Goal: Task Accomplishment & Management: Complete application form

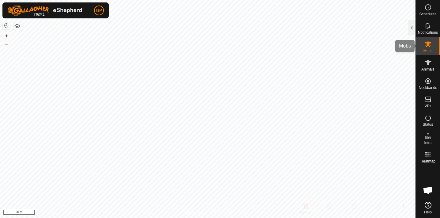
click at [428, 45] on icon at bounding box center [428, 44] width 7 height 6
click at [430, 45] on icon at bounding box center [428, 44] width 7 height 6
click at [429, 65] on icon at bounding box center [427, 62] width 7 height 7
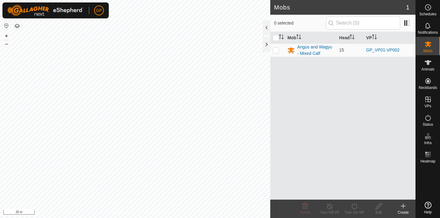
click at [403, 213] on div "Create" at bounding box center [403, 213] width 25 height 6
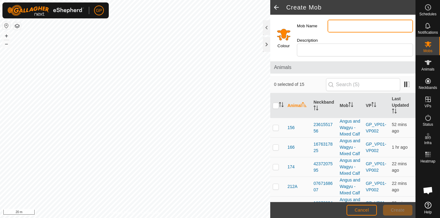
click at [338, 23] on input "Mob Name" at bounding box center [369, 26] width 85 height 13
type input "WEANERS 2025"
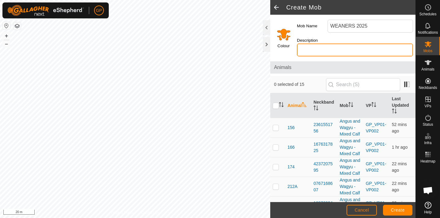
click at [334, 46] on input "Description" at bounding box center [355, 49] width 116 height 13
type input "MIXED SEX AND BREED"
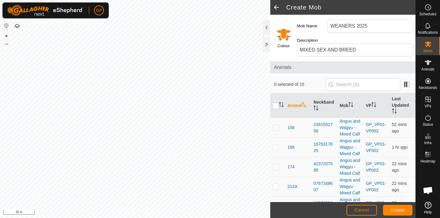
click at [397, 209] on span "Create" at bounding box center [398, 209] width 14 height 5
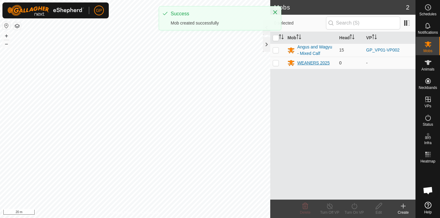
click at [327, 62] on div "WEANERS 2025" at bounding box center [313, 63] width 32 height 6
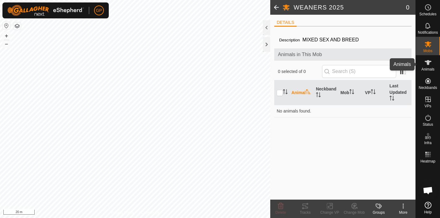
click at [429, 66] on es-animals-svg-icon at bounding box center [427, 63] width 11 height 10
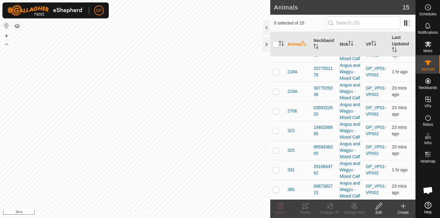
scroll to position [151, 0]
click at [405, 210] on div "Create" at bounding box center [403, 213] width 25 height 6
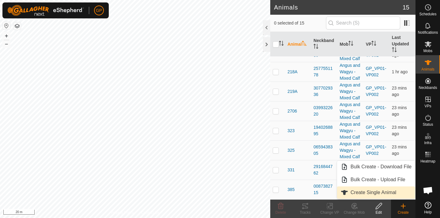
click at [389, 193] on link "Create Single Animal" at bounding box center [376, 192] width 78 height 12
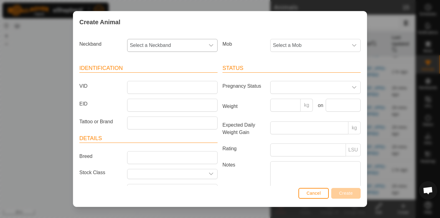
click at [214, 47] on div "dropdown trigger" at bounding box center [211, 45] width 12 height 12
type input "224"
click at [154, 77] on li "2246544779" at bounding box center [173, 77] width 90 height 12
click at [322, 47] on span "Select a Mob" at bounding box center [308, 45] width 77 height 12
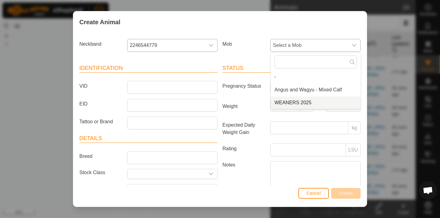
click at [299, 102] on li "WEANERS 2025" at bounding box center [316, 102] width 90 height 12
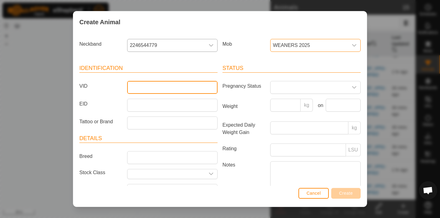
click at [178, 86] on input "VID" at bounding box center [172, 87] width 90 height 13
type input "007-5"
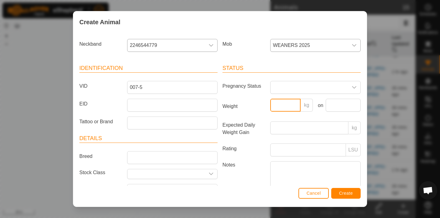
click at [281, 107] on input "Weight" at bounding box center [285, 105] width 31 height 13
type input "270"
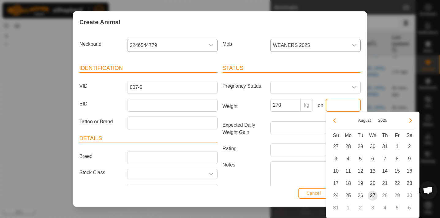
click at [344, 106] on input "text" at bounding box center [343, 105] width 35 height 13
click at [374, 195] on span "27" at bounding box center [373, 196] width 10 height 10
type input "[DATE]"
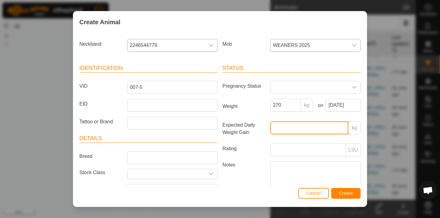
click at [311, 130] on input "Expected Daily Weight Gain" at bounding box center [309, 127] width 78 height 13
type input "1"
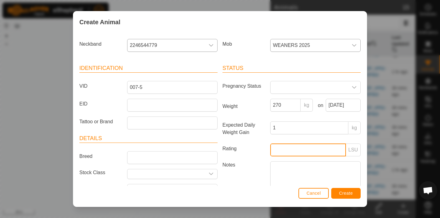
click at [314, 150] on input "Rating" at bounding box center [308, 149] width 76 height 13
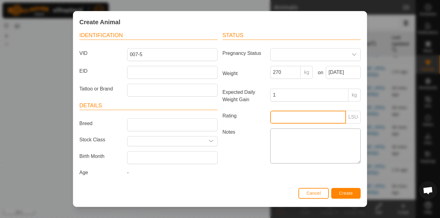
scroll to position [36, 0]
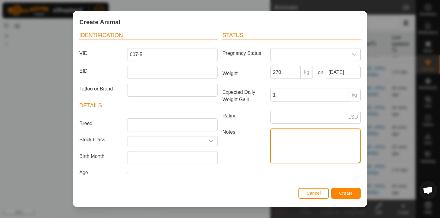
click at [286, 130] on textarea "Notes" at bounding box center [315, 145] width 90 height 35
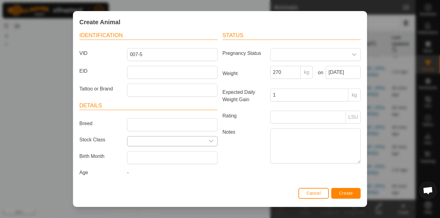
click at [210, 138] on icon "dropdown trigger" at bounding box center [211, 140] width 5 height 5
click at [250, 161] on div "Notes" at bounding box center [291, 146] width 143 height 37
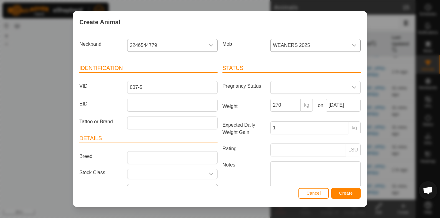
scroll to position [0, 0]
click at [144, 122] on input "Tattoo or Brand" at bounding box center [172, 122] width 90 height 13
drag, startPoint x: 120, startPoint y: 140, endPoint x: 108, endPoint y: 147, distance: 13.8
click at [113, 144] on article "Details Breed Stock Class Birth Month Age -" at bounding box center [148, 172] width 138 height 77
click at [210, 172] on icon "dropdown trigger" at bounding box center [211, 173] width 5 height 5
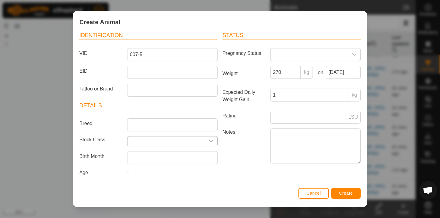
scroll to position [36, 0]
click at [212, 138] on icon "dropdown trigger" at bounding box center [211, 140] width 5 height 5
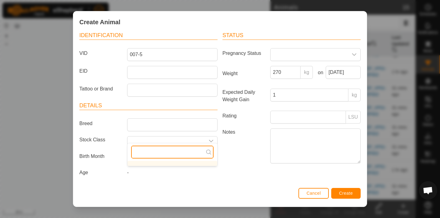
click at [179, 154] on input "text" at bounding box center [172, 151] width 82 height 13
type input "S"
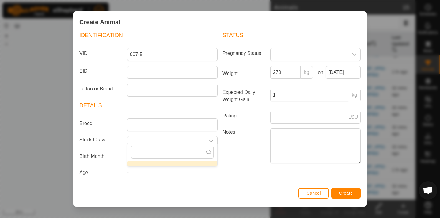
click at [132, 172] on div "-" at bounding box center [172, 174] width 95 height 10
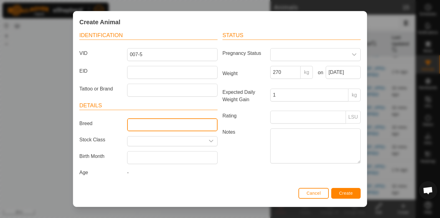
click at [142, 121] on input "Breed" at bounding box center [172, 124] width 90 height 13
type input "ANGUS"
click at [344, 191] on span "Create" at bounding box center [346, 193] width 14 height 5
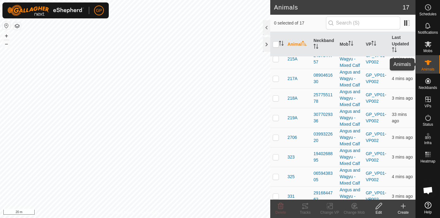
click at [429, 62] on icon at bounding box center [428, 62] width 7 height 5
click at [368, 24] on input "text" at bounding box center [363, 23] width 74 height 13
click at [404, 210] on div "Create" at bounding box center [403, 213] width 25 height 6
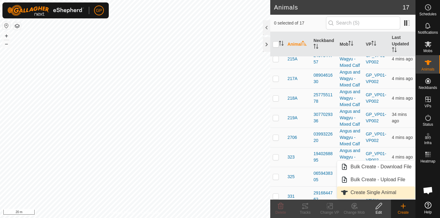
click at [391, 192] on link "Create Single Animal" at bounding box center [376, 192] width 78 height 12
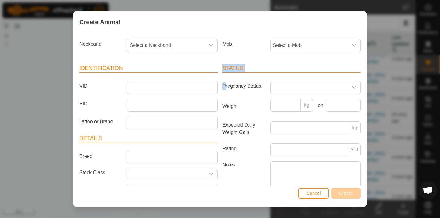
drag, startPoint x: 226, startPoint y: 84, endPoint x: 220, endPoint y: 51, distance: 33.0
click at [221, 61] on div "Status Pregnancy Status Weight kg on Expected Daily Weight Gain kg Rating LSU N…" at bounding box center [291, 138] width 143 height 162
click at [210, 44] on icon "dropdown trigger" at bounding box center [211, 45] width 5 height 5
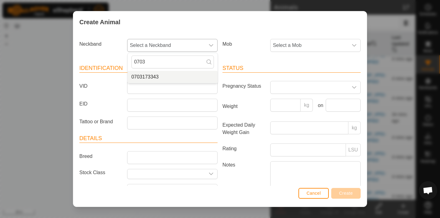
type input "0703"
click at [167, 74] on li "0703173343" at bounding box center [173, 77] width 90 height 12
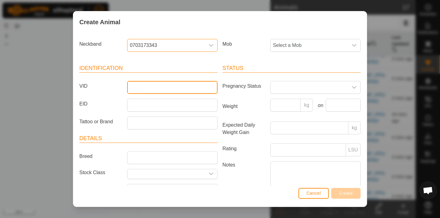
click at [158, 87] on input "VID" at bounding box center [172, 87] width 90 height 13
type input "032-5"
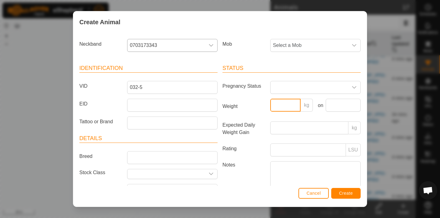
click at [280, 107] on input "Weight" at bounding box center [285, 105] width 31 height 13
type input "265"
click at [330, 104] on input "text" at bounding box center [343, 105] width 35 height 13
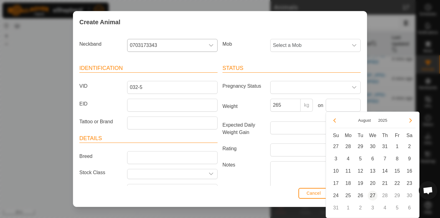
click at [372, 194] on span "27" at bounding box center [373, 196] width 10 height 10
type input "[DATE]"
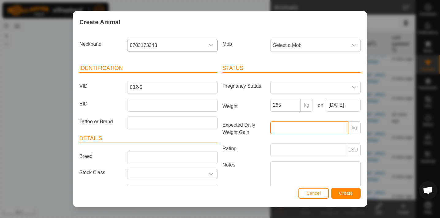
click at [292, 123] on input "Expected Daily Weight Gain" at bounding box center [309, 127] width 78 height 13
type input "1"
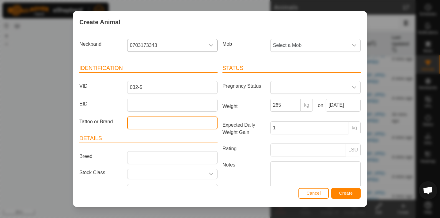
click at [142, 121] on input "Tattoo or Brand" at bounding box center [172, 122] width 90 height 13
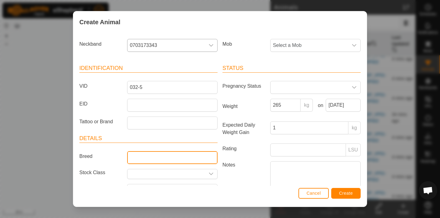
click at [140, 157] on input "Breed" at bounding box center [172, 157] width 90 height 13
type input "[PERSON_NAME]"
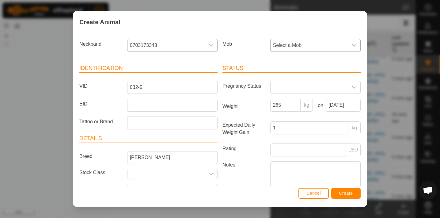
click at [357, 41] on div "dropdown trigger" at bounding box center [354, 45] width 12 height 12
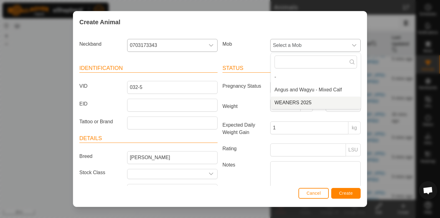
click at [317, 104] on li "WEANERS 2025" at bounding box center [316, 102] width 90 height 12
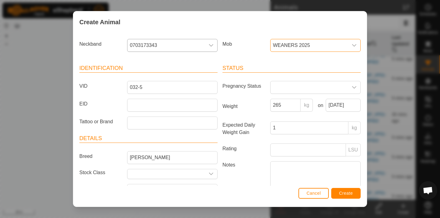
click at [349, 191] on span "Create" at bounding box center [346, 193] width 14 height 5
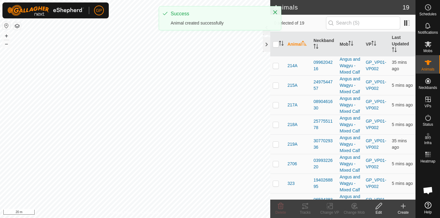
click at [404, 207] on icon at bounding box center [402, 205] width 7 height 7
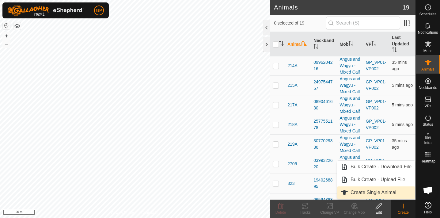
click at [385, 193] on link "Create Single Animal" at bounding box center [376, 192] width 78 height 12
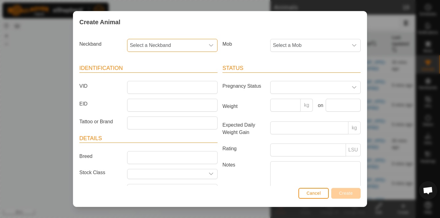
click at [167, 40] on span "Select a Neckband" at bounding box center [165, 45] width 77 height 12
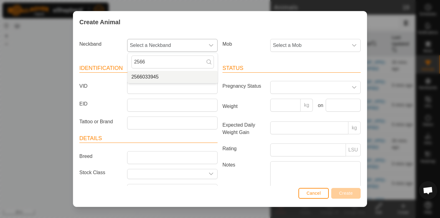
type input "2566"
click at [160, 75] on li "2566033945" at bounding box center [173, 77] width 90 height 12
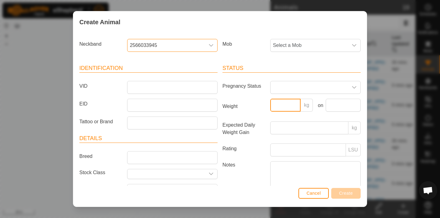
click at [285, 106] on input "Weight" at bounding box center [285, 105] width 31 height 13
type input "325"
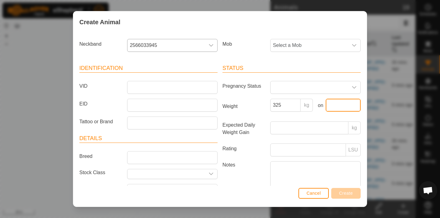
click at [346, 105] on input "text" at bounding box center [343, 105] width 35 height 13
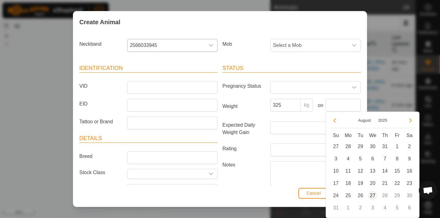
click at [373, 195] on span "27" at bounding box center [373, 196] width 10 height 10
type input "[DATE]"
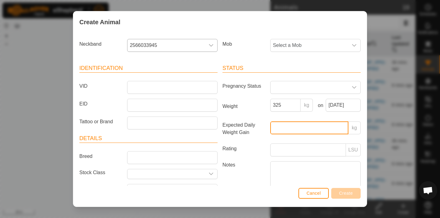
click at [295, 124] on input "Expected Daily Weight Gain" at bounding box center [309, 127] width 78 height 13
type input "1"
click at [236, 161] on label "Notes" at bounding box center [244, 178] width 48 height 35
click at [270, 161] on textarea "Notes" at bounding box center [315, 178] width 90 height 35
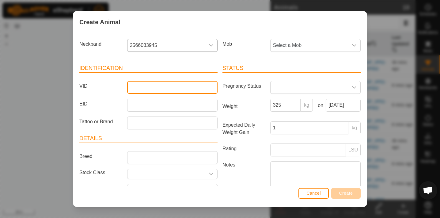
click at [149, 85] on input "VID" at bounding box center [172, 87] width 90 height 13
type input "005-5"
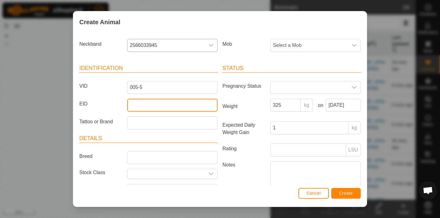
click at [151, 106] on input "EID" at bounding box center [172, 105] width 90 height 13
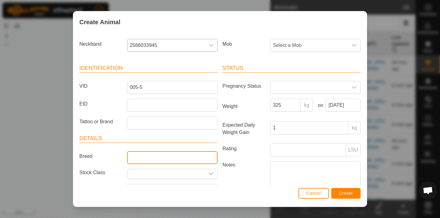
click at [136, 155] on input "Breed" at bounding box center [172, 157] width 90 height 13
type input "[PERSON_NAME]"
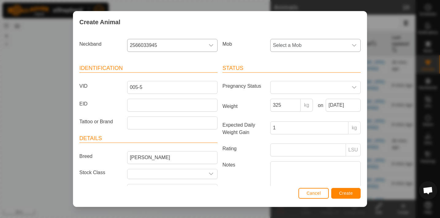
click at [355, 43] on icon "dropdown trigger" at bounding box center [354, 45] width 5 height 5
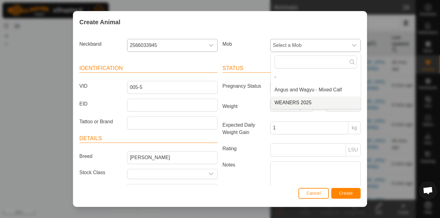
click at [320, 101] on li "WEANERS 2025" at bounding box center [316, 102] width 90 height 12
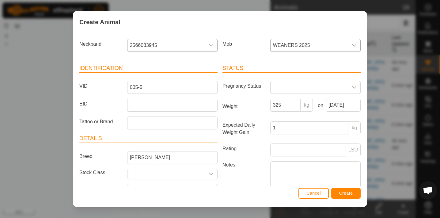
click at [350, 191] on span "Create" at bounding box center [346, 193] width 14 height 5
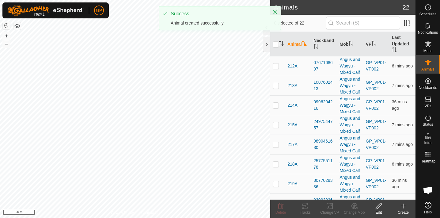
click at [400, 206] on icon at bounding box center [402, 205] width 7 height 7
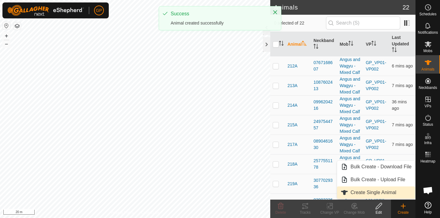
click at [384, 194] on link "Create Single Animal" at bounding box center [376, 192] width 78 height 12
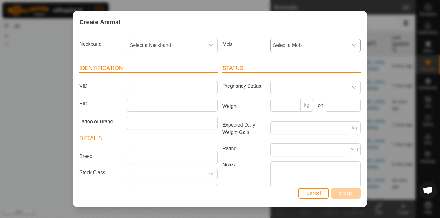
click at [276, 44] on span "Select a Mob" at bounding box center [308, 45] width 77 height 12
click at [287, 101] on li "WEANERS 2025" at bounding box center [316, 102] width 90 height 12
click at [191, 47] on span "Select a Neckband" at bounding box center [165, 45] width 77 height 12
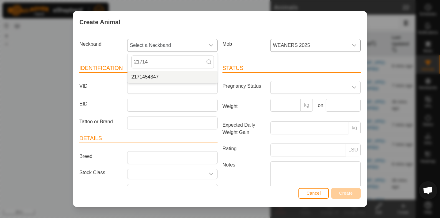
type input "21714"
click at [176, 73] on li "2171454347" at bounding box center [173, 77] width 90 height 12
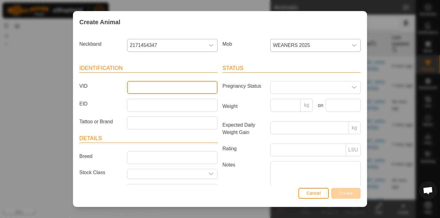
click at [166, 86] on input "VID" at bounding box center [172, 87] width 90 height 13
type input "003-5"
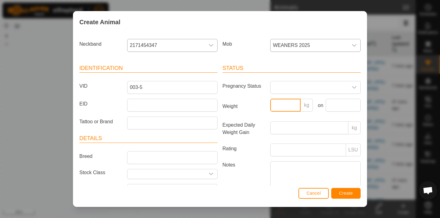
click at [280, 104] on input "Weight" at bounding box center [285, 105] width 31 height 13
type input "270"
click at [336, 106] on input "text" at bounding box center [343, 105] width 35 height 13
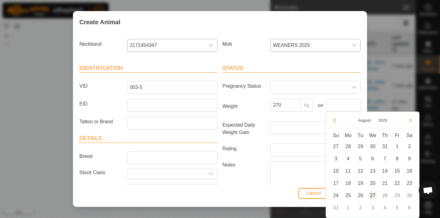
click at [372, 196] on span "27" at bounding box center [373, 196] width 10 height 10
type input "[DATE]"
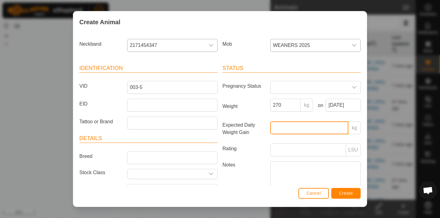
click at [321, 128] on input "Expected Daily Weight Gain" at bounding box center [309, 127] width 78 height 13
type input "1"
drag, startPoint x: 280, startPoint y: 187, endPoint x: 210, endPoint y: 160, distance: 74.9
click at [277, 184] on div "Create Animal Neckband 2171454347 Mob WEANERS 2025 Identification VID 003-5 EID…" at bounding box center [220, 109] width 294 height 196
click at [283, 198] on div "Cancel Create" at bounding box center [219, 196] width 293 height 21
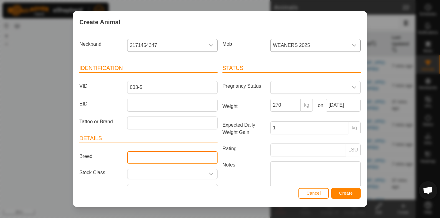
click at [142, 160] on input "Breed" at bounding box center [172, 157] width 90 height 13
type input "[PERSON_NAME]"
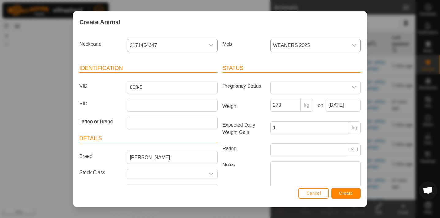
click at [350, 194] on span "Create" at bounding box center [346, 193] width 14 height 5
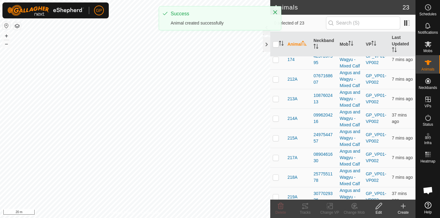
click at [405, 210] on div "Create" at bounding box center [403, 213] width 25 height 6
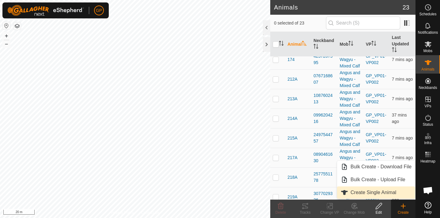
click at [376, 193] on link "Create Single Animal" at bounding box center [376, 192] width 78 height 12
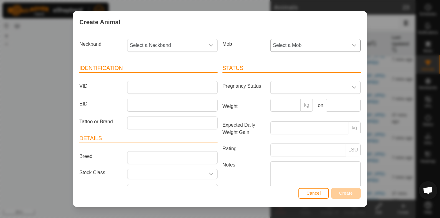
click at [307, 43] on span "Select a Mob" at bounding box center [308, 45] width 77 height 12
click at [306, 99] on li "WEANERS 2025" at bounding box center [316, 102] width 90 height 12
click at [211, 42] on div "dropdown trigger" at bounding box center [211, 45] width 12 height 12
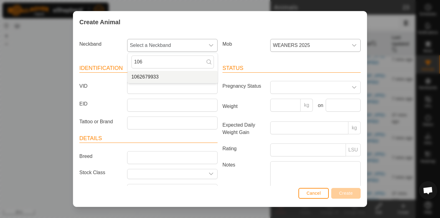
type input "106"
click at [177, 77] on li "1062679933" at bounding box center [173, 77] width 90 height 12
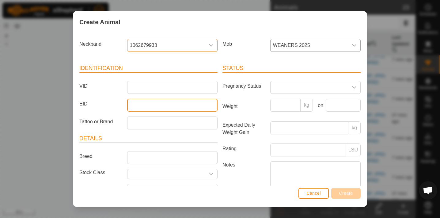
click at [153, 105] on input "EID" at bounding box center [172, 105] width 90 height 13
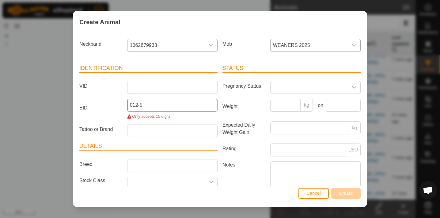
click at [165, 108] on input "012-5" at bounding box center [172, 105] width 90 height 13
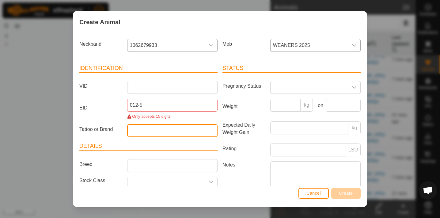
click at [161, 126] on input "Tattoo or Brand" at bounding box center [172, 130] width 90 height 13
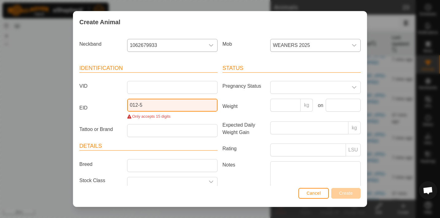
click at [160, 105] on input "012-5" at bounding box center [172, 105] width 90 height 13
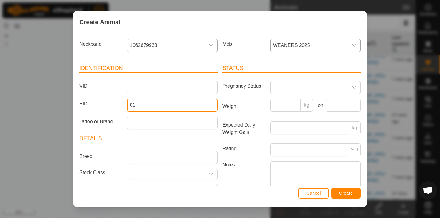
type input "0"
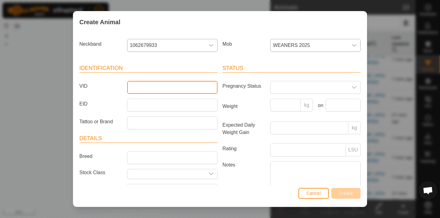
click at [154, 91] on input "VID" at bounding box center [172, 87] width 90 height 13
type input "012-5"
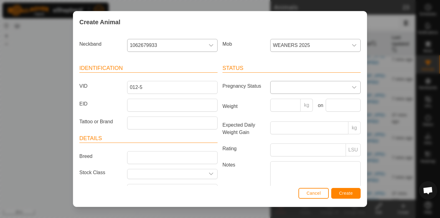
click at [288, 86] on span at bounding box center [308, 87] width 77 height 12
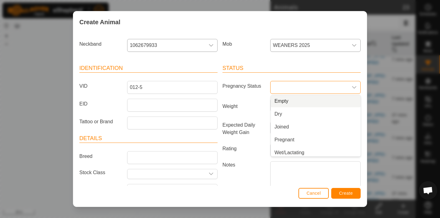
click at [285, 101] on li "Empty" at bounding box center [316, 101] width 90 height 12
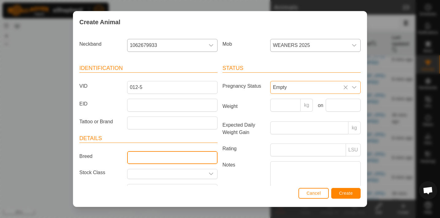
click at [160, 156] on input "Breed" at bounding box center [172, 157] width 90 height 13
type input "[PERSON_NAME]"
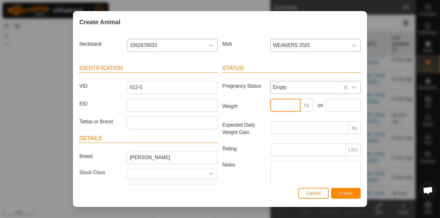
click at [289, 104] on input "Weight" at bounding box center [285, 105] width 31 height 13
type input "300"
click at [342, 109] on input "text" at bounding box center [343, 105] width 35 height 13
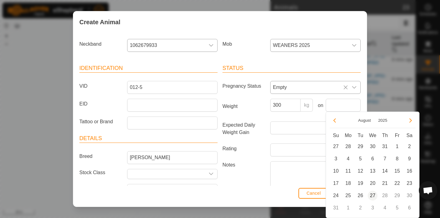
click at [372, 193] on span "27" at bounding box center [373, 196] width 10 height 10
type input "[DATE]"
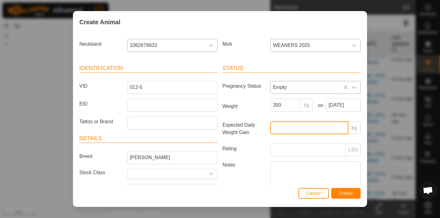
click at [306, 127] on input "Expected Daily Weight Gain" at bounding box center [309, 127] width 78 height 13
type input "1"
click at [243, 172] on label "Notes" at bounding box center [244, 178] width 48 height 35
click at [270, 172] on textarea "Notes" at bounding box center [315, 178] width 90 height 35
click at [351, 195] on span "Create" at bounding box center [346, 193] width 14 height 5
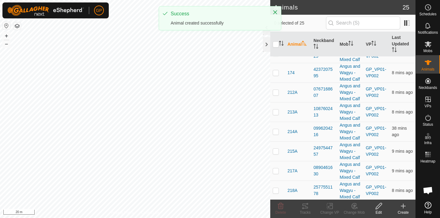
click at [403, 204] on icon at bounding box center [403, 206] width 0 height 4
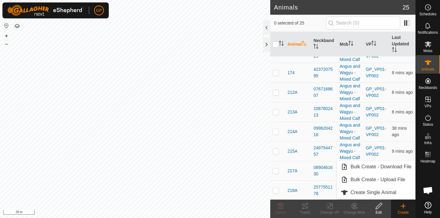
click at [404, 207] on icon at bounding box center [402, 205] width 7 height 7
click at [403, 206] on icon at bounding box center [403, 206] width 0 height 4
click at [401, 191] on link "Create Single Animal" at bounding box center [376, 192] width 78 height 12
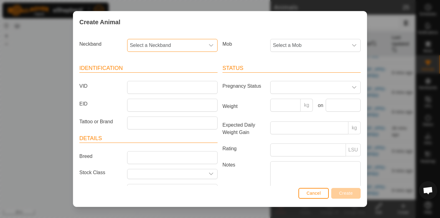
click at [188, 45] on span "Select a Neckband" at bounding box center [165, 45] width 77 height 12
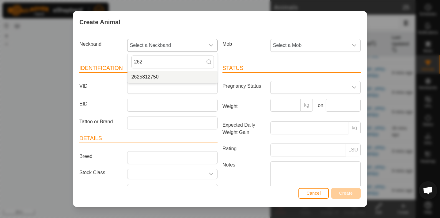
type input "262"
click at [152, 76] on li "2625812750" at bounding box center [173, 77] width 90 height 12
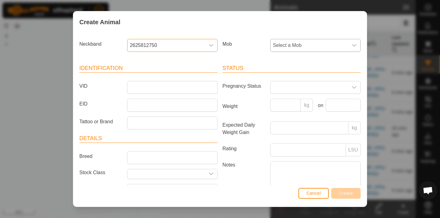
click at [309, 45] on span "Select a Mob" at bounding box center [308, 45] width 77 height 12
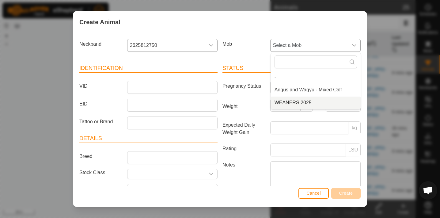
click at [309, 99] on li "WEANERS 2025" at bounding box center [316, 102] width 90 height 12
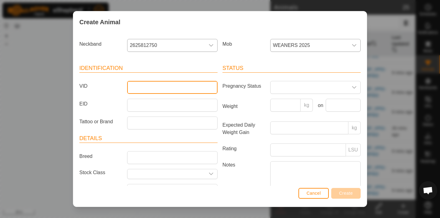
click at [177, 86] on input "VID" at bounding box center [172, 87] width 90 height 13
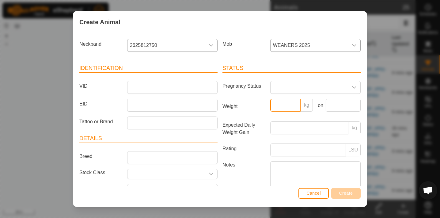
click at [280, 103] on input "Weight" at bounding box center [285, 105] width 31 height 13
type input "285"
click at [340, 102] on input "text" at bounding box center [343, 105] width 35 height 13
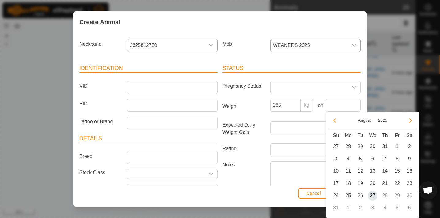
click at [372, 196] on span "27" at bounding box center [373, 196] width 10 height 10
type input "[DATE]"
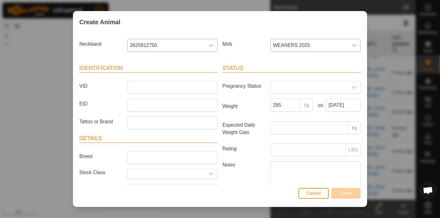
click at [373, 191] on span "27" at bounding box center [373, 196] width 10 height 10
click at [326, 126] on input "Expected Daily Weight Gain" at bounding box center [309, 127] width 78 height 13
type input "1"
click at [250, 157] on article "Status Pregnancy Status Weight 285 kg on [DATE] Expected Daily Weight Gain 1 kg…" at bounding box center [291, 131] width 138 height 134
click at [164, 88] on input "VID" at bounding box center [172, 87] width 90 height 13
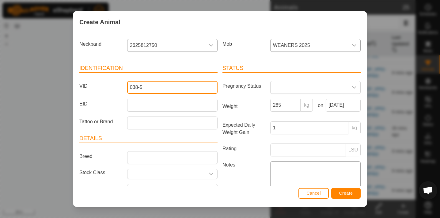
type input "038-5"
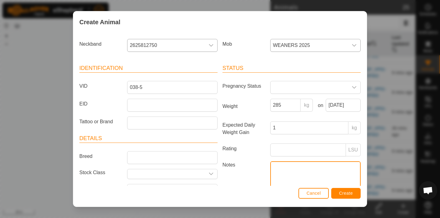
click at [278, 166] on textarea "Notes" at bounding box center [315, 178] width 90 height 35
type textarea "Bolus"
click at [204, 197] on div "Cancel Create" at bounding box center [219, 196] width 293 height 21
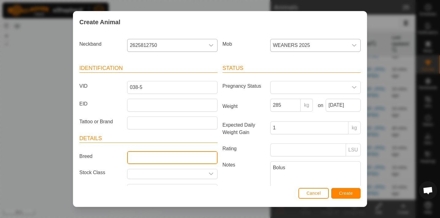
click at [181, 157] on input "Breed" at bounding box center [172, 157] width 90 height 13
click at [354, 86] on icon "dropdown trigger" at bounding box center [354, 87] width 5 height 5
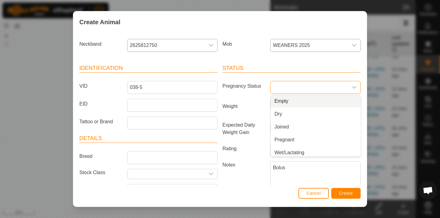
click at [314, 102] on li "Empty" at bounding box center [316, 101] width 90 height 12
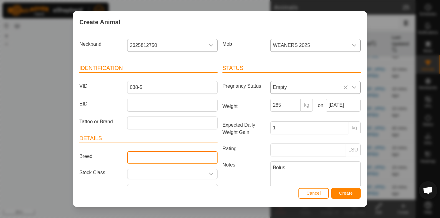
click at [208, 160] on input "Breed" at bounding box center [172, 157] width 90 height 13
type input "[PERSON_NAME]"
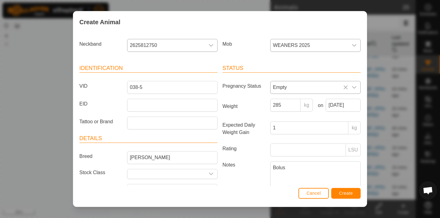
click at [354, 193] on button "Create" at bounding box center [345, 193] width 29 height 11
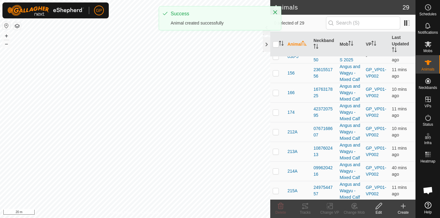
click at [406, 208] on icon at bounding box center [402, 205] width 7 height 7
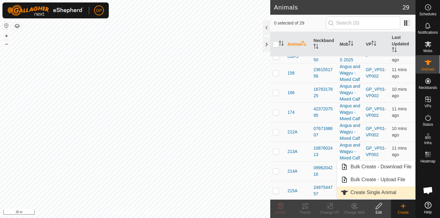
click at [376, 191] on link "Create Single Animal" at bounding box center [376, 192] width 78 height 12
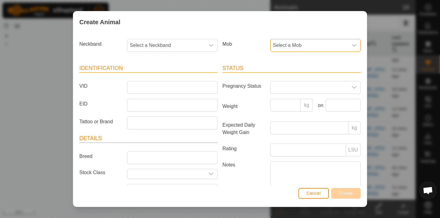
click at [312, 45] on span "Select a Mob" at bounding box center [308, 45] width 77 height 12
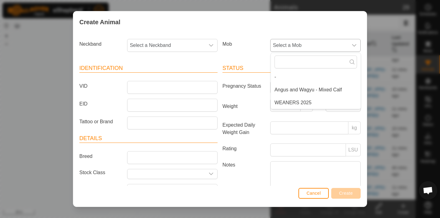
click at [304, 105] on li "WEANERS 2025" at bounding box center [316, 102] width 90 height 12
click at [209, 44] on icon "dropdown trigger" at bounding box center [211, 45] width 4 height 2
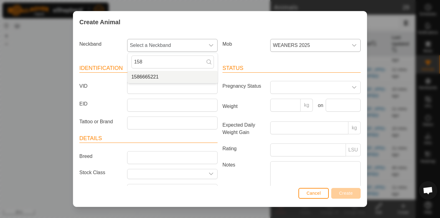
type input "158"
click at [161, 79] on li "1586665221" at bounding box center [173, 77] width 90 height 12
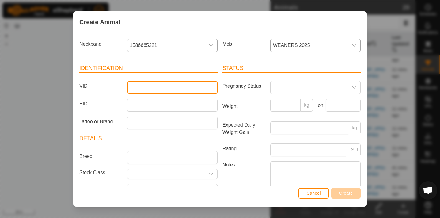
click at [187, 84] on input "VID" at bounding box center [172, 87] width 90 height 13
type input "013-5"
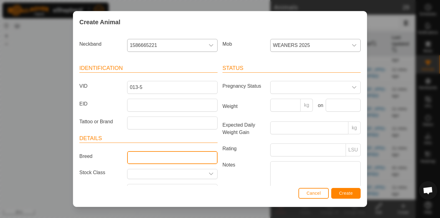
click at [136, 156] on input "Breed" at bounding box center [172, 157] width 90 height 13
type input "[PERSON_NAME]"
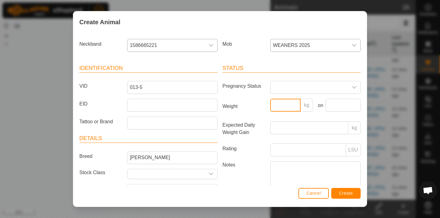
click at [289, 104] on input "Weight" at bounding box center [285, 105] width 31 height 13
type input "300"
click at [336, 104] on input "text" at bounding box center [343, 105] width 35 height 13
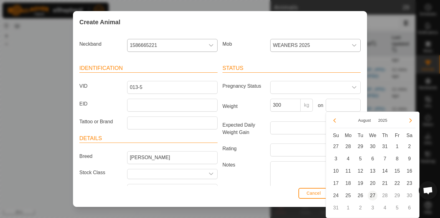
click at [372, 194] on span "27" at bounding box center [373, 196] width 10 height 10
type input "[DATE]"
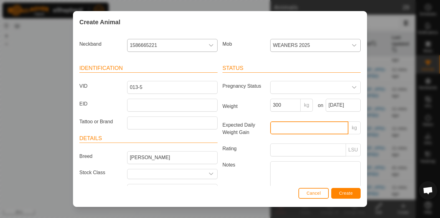
click at [304, 129] on input "Expected Daily Weight Gain" at bounding box center [309, 127] width 78 height 13
type input "1"
click at [353, 191] on button "Create" at bounding box center [345, 193] width 29 height 11
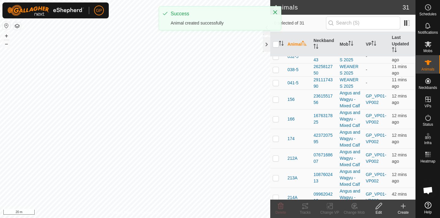
click at [403, 210] on div "Create" at bounding box center [403, 213] width 25 height 6
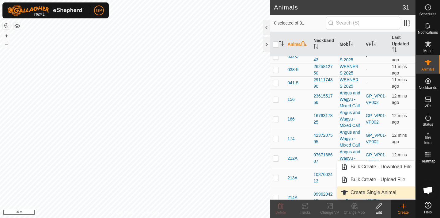
click at [394, 189] on link "Create Single Animal" at bounding box center [376, 192] width 78 height 12
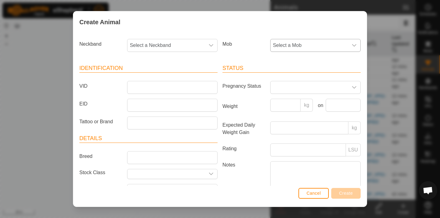
click at [355, 44] on icon "dropdown trigger" at bounding box center [354, 45] width 5 height 5
click at [322, 101] on li "WEANERS 2025" at bounding box center [316, 102] width 90 height 12
click at [206, 45] on div "dropdown trigger" at bounding box center [211, 45] width 12 height 12
type input "1"
type input "233"
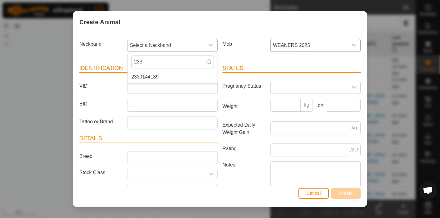
click at [204, 46] on span "Select a Neckband" at bounding box center [165, 45] width 77 height 12
click at [195, 45] on span "Select a Neckband" at bounding box center [165, 45] width 77 height 12
click at [158, 74] on li "2339144189" at bounding box center [173, 77] width 90 height 12
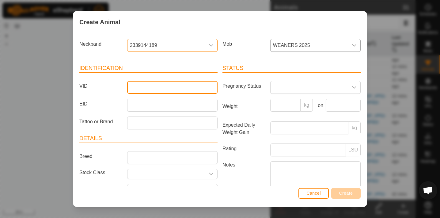
click at [175, 85] on input "VID" at bounding box center [172, 87] width 90 height 13
type input "1"
type input "1645B"
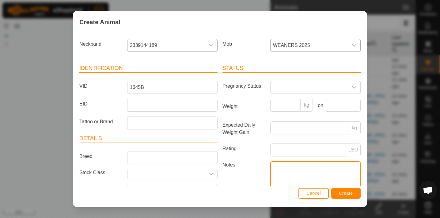
click at [294, 166] on textarea "Notes" at bounding box center [315, 178] width 90 height 35
type textarea "Ex 2006 or 2000"
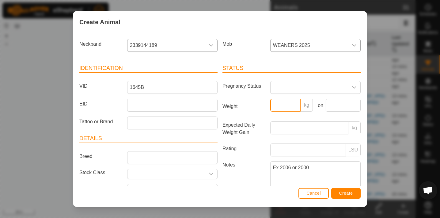
click at [299, 104] on input "Weight" at bounding box center [285, 105] width 31 height 13
type input "450"
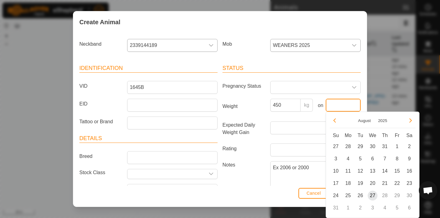
click at [359, 105] on input "text" at bounding box center [343, 105] width 35 height 13
click at [373, 196] on span "27" at bounding box center [373, 196] width 10 height 10
type input "[DATE]"
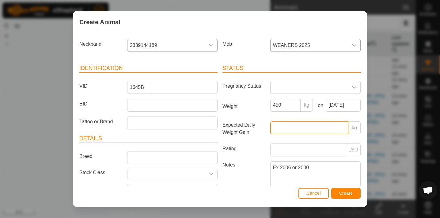
click at [291, 128] on input "Expected Daily Weight Gain" at bounding box center [309, 127] width 78 height 13
type input "1"
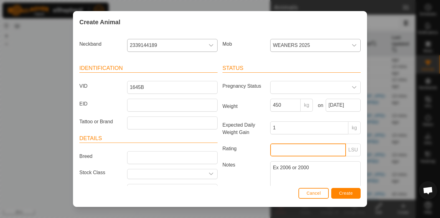
click at [296, 150] on input "Rating" at bounding box center [308, 149] width 76 height 13
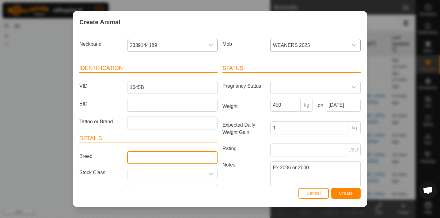
click at [180, 160] on input "Breed" at bounding box center [172, 157] width 90 height 13
type input "[PERSON_NAME]"
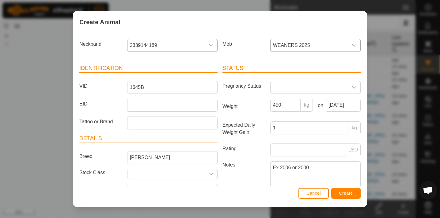
click at [240, 182] on label "Notes" at bounding box center [244, 178] width 48 height 35
click at [270, 182] on textarea "Ex 2006 or 2000" at bounding box center [315, 178] width 90 height 35
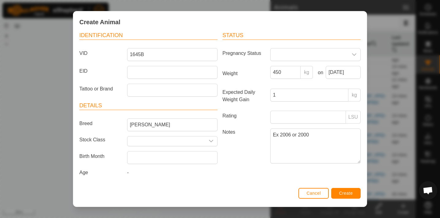
click at [347, 193] on span "Create" at bounding box center [346, 193] width 14 height 5
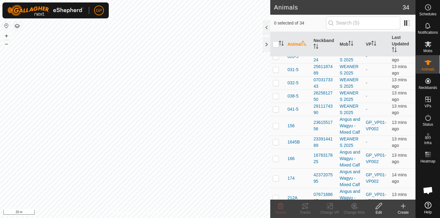
click at [403, 206] on icon at bounding box center [403, 206] width 4 height 0
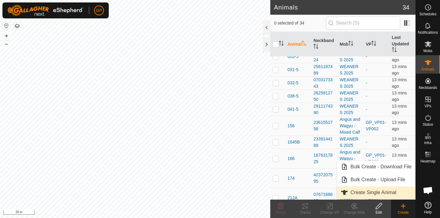
click at [385, 192] on link "Create Single Animal" at bounding box center [376, 192] width 78 height 12
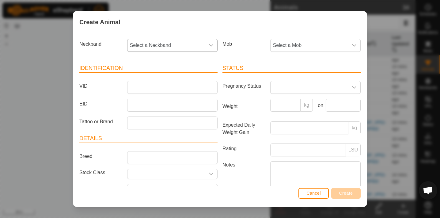
click at [211, 43] on icon "dropdown trigger" at bounding box center [211, 45] width 5 height 5
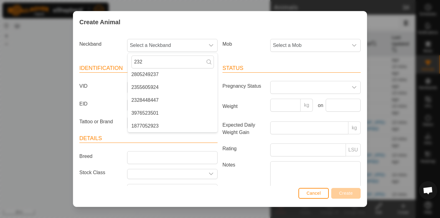
scroll to position [0, 0]
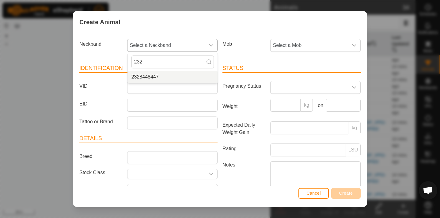
type input "232"
click at [162, 77] on li "2328448447" at bounding box center [173, 77] width 90 height 12
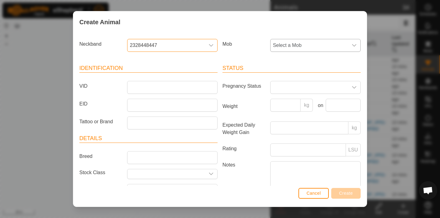
click at [289, 51] on span "Select a Mob" at bounding box center [308, 45] width 77 height 12
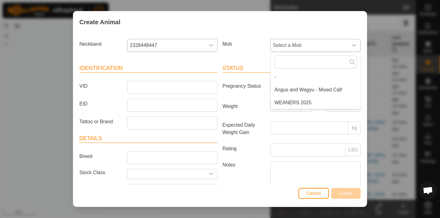
click at [294, 99] on li "WEANERS 2025" at bounding box center [316, 102] width 90 height 12
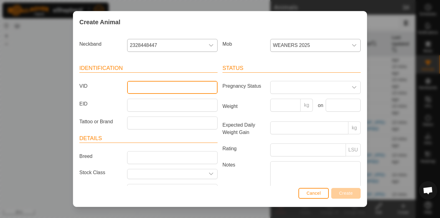
click at [178, 85] on input "VID" at bounding box center [172, 87] width 90 height 13
type input "021-5"
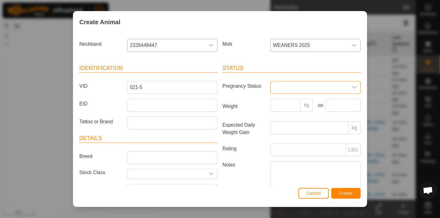
click at [277, 85] on span at bounding box center [308, 87] width 77 height 12
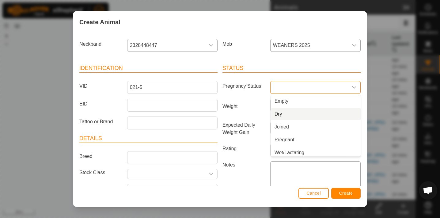
scroll to position [2, 0]
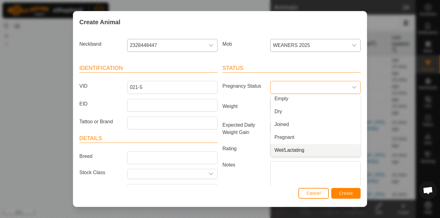
click at [256, 175] on label "Notes" at bounding box center [244, 178] width 48 height 35
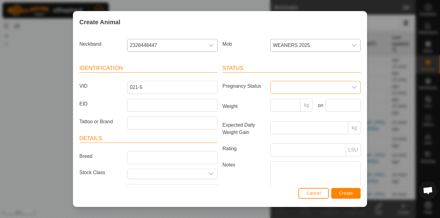
click at [270, 175] on textarea "Notes" at bounding box center [315, 178] width 90 height 35
click at [286, 106] on input "Weight" at bounding box center [285, 105] width 31 height 13
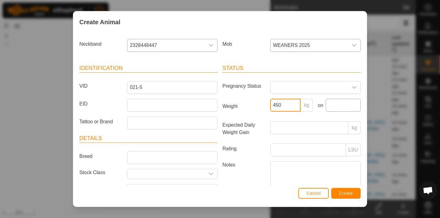
type input "450"
click at [340, 105] on input "text" at bounding box center [343, 105] width 35 height 13
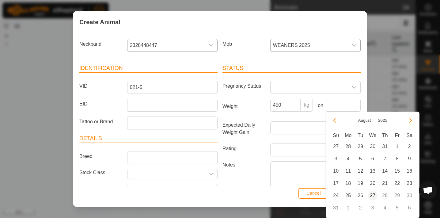
click at [371, 194] on span "27" at bounding box center [373, 196] width 10 height 10
type input "[DATE]"
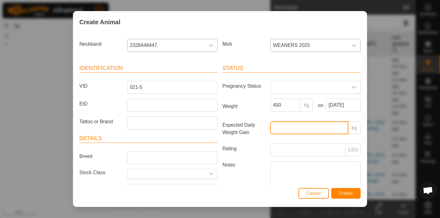
click at [293, 129] on input "Expected Daily Weight Gain" at bounding box center [309, 127] width 78 height 13
type input "1"
click at [344, 194] on span "Create" at bounding box center [346, 193] width 14 height 5
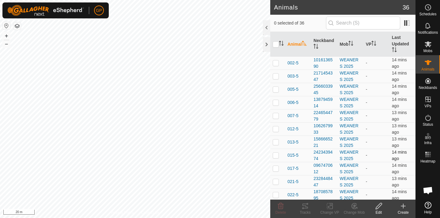
scroll to position [0, 0]
click at [403, 207] on icon at bounding box center [403, 206] width 0 height 4
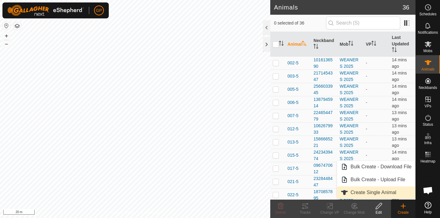
click at [390, 192] on link "Create Single Animal" at bounding box center [376, 192] width 78 height 12
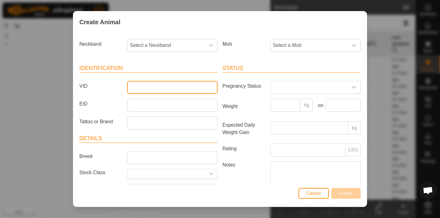
click at [160, 88] on input "VID" at bounding box center [172, 87] width 90 height 13
click at [168, 47] on span "Select a Neckband" at bounding box center [165, 45] width 77 height 12
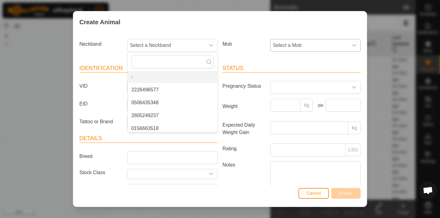
click at [308, 45] on span "Select a Mob" at bounding box center [308, 45] width 77 height 12
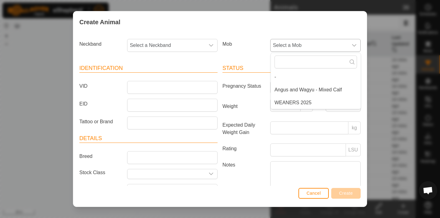
click at [310, 98] on li "WEANERS 2025" at bounding box center [316, 102] width 90 height 12
click at [208, 45] on div "dropdown trigger" at bounding box center [211, 45] width 12 height 12
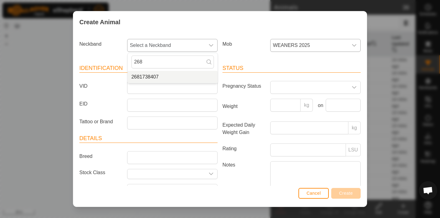
type input "268"
click at [168, 73] on li "2681738407" at bounding box center [173, 77] width 90 height 12
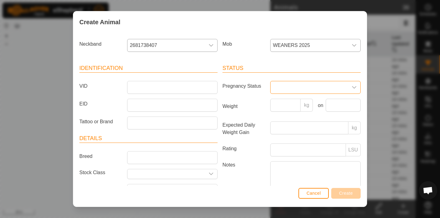
click at [280, 86] on span at bounding box center [308, 87] width 77 height 12
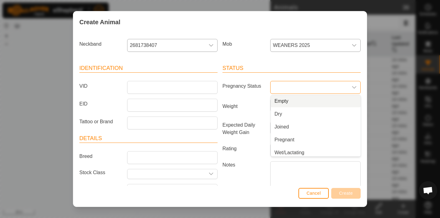
click at [281, 102] on li "Empty" at bounding box center [316, 101] width 90 height 12
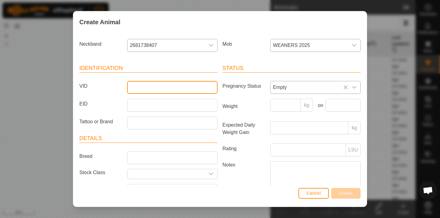
click at [183, 82] on input "VID" at bounding box center [172, 87] width 90 height 13
type input "024-5"
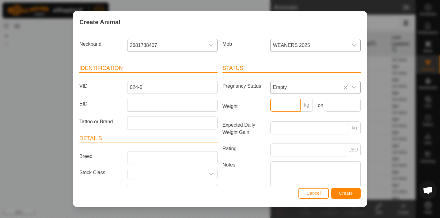
click at [291, 105] on input "Weight" at bounding box center [285, 105] width 31 height 13
type input "280"
click at [328, 103] on input "text" at bounding box center [343, 105] width 35 height 13
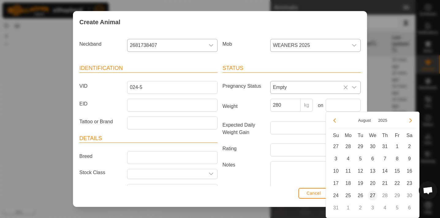
click at [375, 197] on span "27" at bounding box center [373, 196] width 10 height 10
type input "[DATE]"
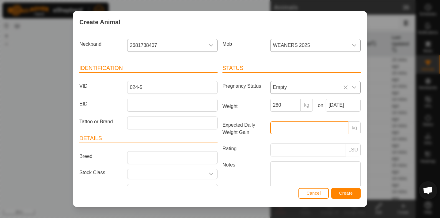
click at [287, 121] on input "Expected Daily Weight Gain" at bounding box center [309, 127] width 78 height 13
type input "1"
click at [252, 149] on label "Rating" at bounding box center [244, 148] width 48 height 10
click at [270, 149] on input "Rating" at bounding box center [308, 149] width 76 height 13
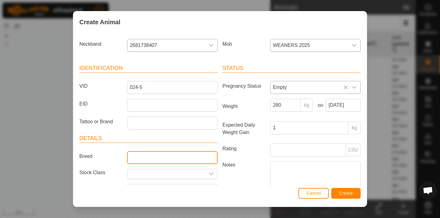
click at [168, 156] on input "Breed" at bounding box center [172, 157] width 90 height 13
type input "[PERSON_NAME]"
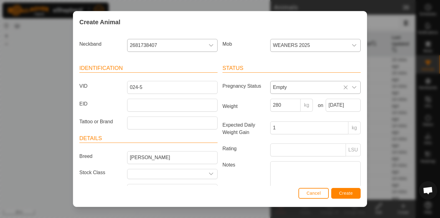
click at [349, 194] on span "Create" at bounding box center [346, 193] width 14 height 5
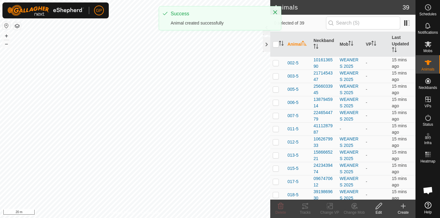
click at [402, 206] on icon at bounding box center [403, 206] width 4 height 0
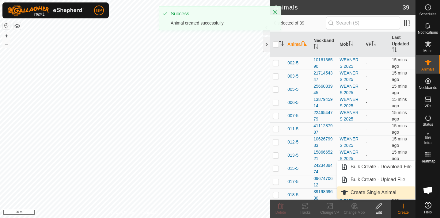
click at [385, 190] on link "Create Single Animal" at bounding box center [376, 192] width 78 height 12
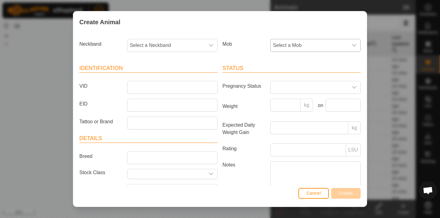
click at [337, 42] on span "Select a Mob" at bounding box center [308, 45] width 77 height 12
click at [317, 98] on li "WEANERS 2025" at bounding box center [316, 102] width 90 height 12
click at [212, 46] on icon "dropdown trigger" at bounding box center [211, 45] width 5 height 5
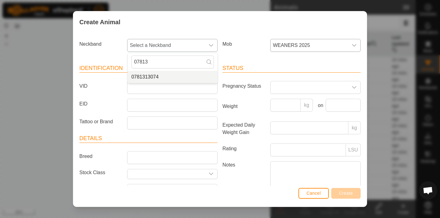
type input "07813"
click at [176, 77] on li "0781313074" at bounding box center [173, 77] width 90 height 12
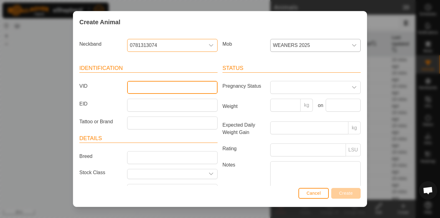
click at [172, 86] on input "VID" at bounding box center [172, 87] width 90 height 13
type input "009-5"
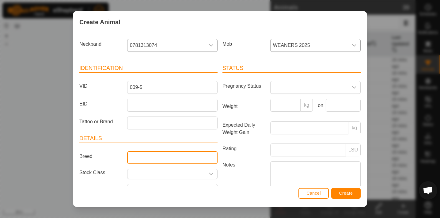
click at [178, 156] on input "Breed" at bounding box center [172, 157] width 90 height 13
type input "[PERSON_NAME]"
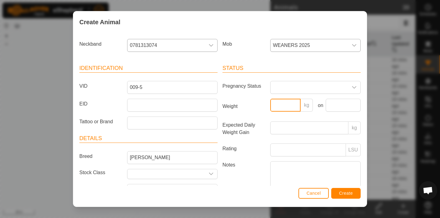
click at [288, 106] on input "Weight" at bounding box center [285, 105] width 31 height 13
type input "360"
click at [344, 106] on input "text" at bounding box center [343, 105] width 35 height 13
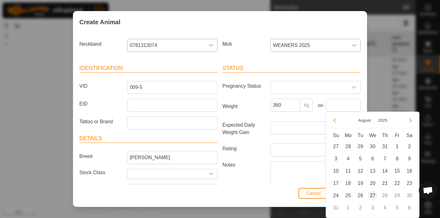
click at [373, 195] on span "27" at bounding box center [373, 196] width 10 height 10
type input "[DATE]"
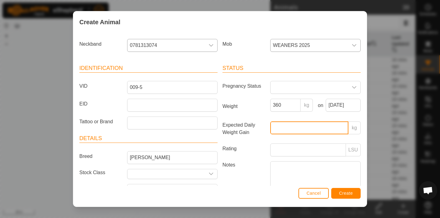
click at [308, 128] on input "Expected Daily Weight Gain" at bounding box center [309, 127] width 78 height 13
type input "1"
click at [347, 193] on span "Create" at bounding box center [346, 193] width 14 height 5
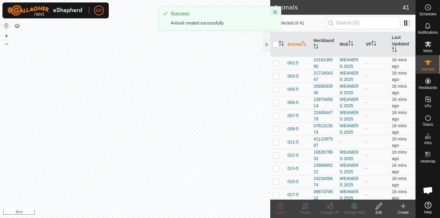
click at [404, 206] on icon at bounding box center [403, 206] width 4 height 0
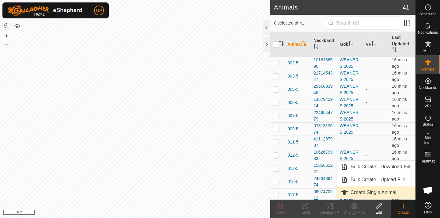
click at [395, 193] on link "Create Single Animal" at bounding box center [376, 192] width 78 height 12
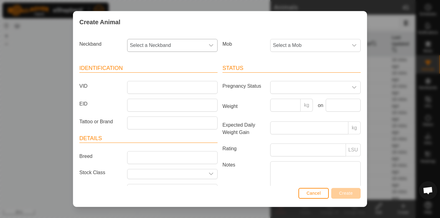
click at [210, 48] on div "dropdown trigger" at bounding box center [211, 45] width 12 height 12
type input "4088"
click at [187, 73] on li "4088187926" at bounding box center [173, 77] width 90 height 12
click at [294, 45] on span "Select a Mob" at bounding box center [308, 45] width 77 height 12
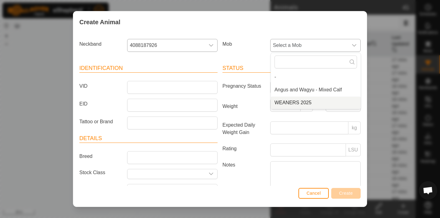
click at [298, 101] on li "WEANERS 2025" at bounding box center [316, 102] width 90 height 12
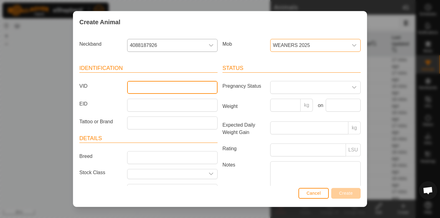
click at [191, 89] on input "VID" at bounding box center [172, 87] width 90 height 13
type input "360"
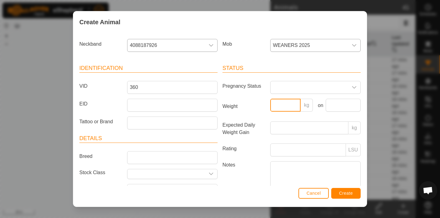
click at [280, 104] on input "Weight" at bounding box center [285, 105] width 31 height 13
type input "2"
type input "360"
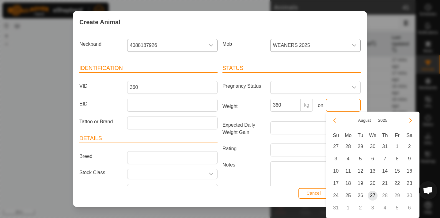
click at [334, 104] on input "text" at bounding box center [343, 105] width 35 height 13
click at [373, 194] on span "27" at bounding box center [373, 196] width 10 height 10
type input "[DATE]"
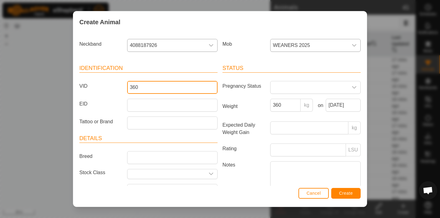
click at [169, 86] on input "360" at bounding box center [172, 87] width 90 height 13
type input "3"
type input "028-5"
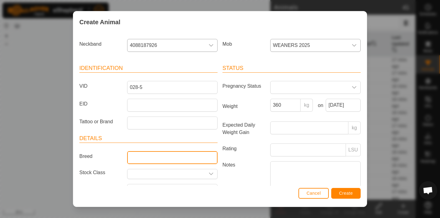
click at [139, 156] on input "Breed" at bounding box center [172, 157] width 90 height 13
type input "[PERSON_NAME]"
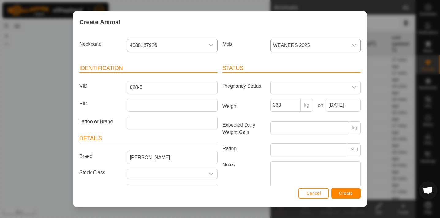
click at [351, 194] on span "Create" at bounding box center [346, 193] width 14 height 5
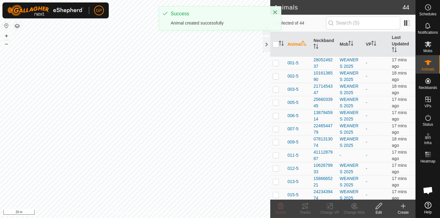
click at [403, 208] on icon at bounding box center [403, 206] width 0 height 4
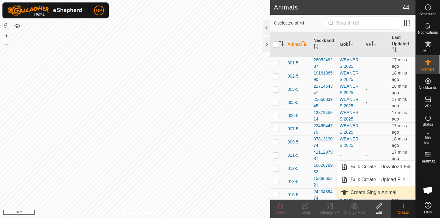
click at [381, 189] on link "Create Single Animal" at bounding box center [376, 192] width 78 height 12
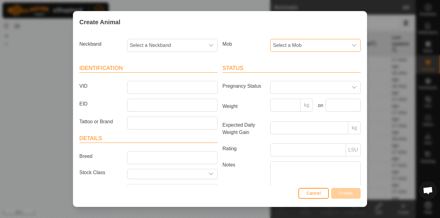
click at [303, 44] on span "Select a Mob" at bounding box center [308, 45] width 77 height 12
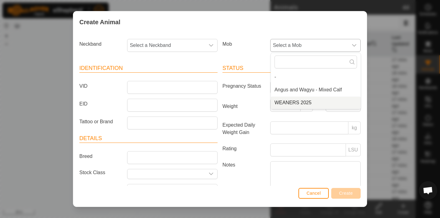
click at [302, 102] on li "WEANERS 2025" at bounding box center [316, 102] width 90 height 12
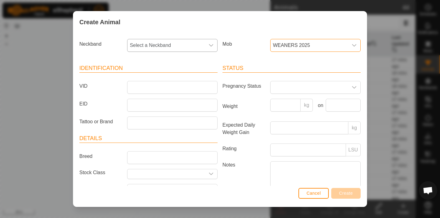
click at [209, 44] on icon "dropdown trigger" at bounding box center [211, 45] width 4 height 2
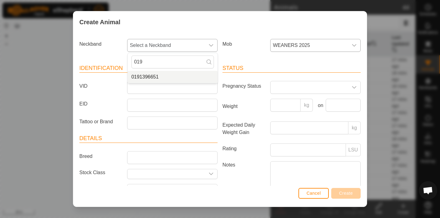
type input "019"
click at [162, 79] on li "0191396651" at bounding box center [173, 77] width 90 height 12
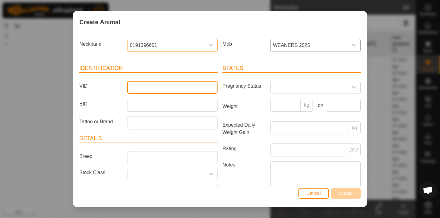
click at [183, 89] on input "VID" at bounding box center [172, 87] width 90 height 13
type input "3597orange"
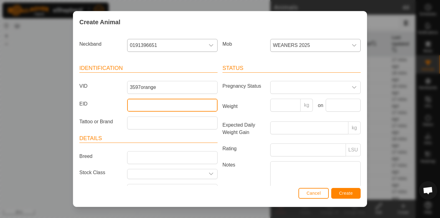
click at [191, 108] on input "EID" at bounding box center [172, 105] width 90 height 13
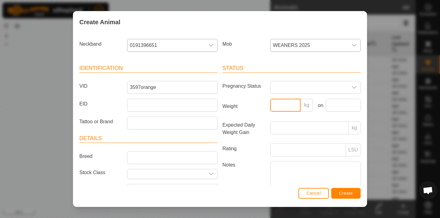
click at [289, 105] on input "Weight" at bounding box center [285, 105] width 31 height 13
type input "300"
click at [346, 103] on input "text" at bounding box center [343, 105] width 35 height 13
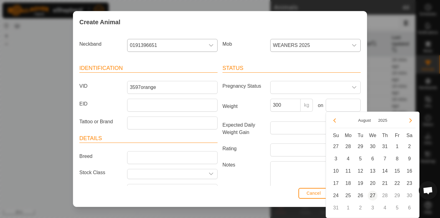
click at [374, 196] on span "27" at bounding box center [373, 196] width 10 height 10
type input "[DATE]"
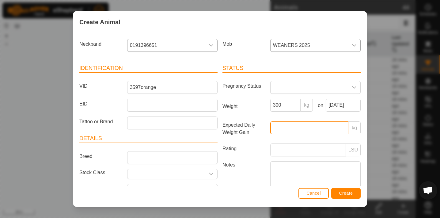
click at [315, 128] on input "Expected Daily Weight Gain" at bounding box center [309, 127] width 78 height 13
type input "0"
type input "0.8"
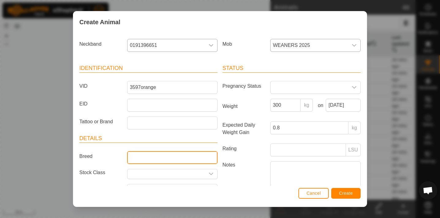
click at [185, 156] on input "Breed" at bounding box center [172, 157] width 90 height 13
type input "Wagyu Full Blood Steer"
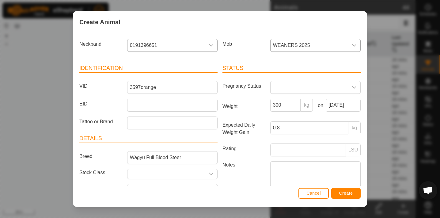
click at [339, 195] on span "Create" at bounding box center [346, 193] width 14 height 5
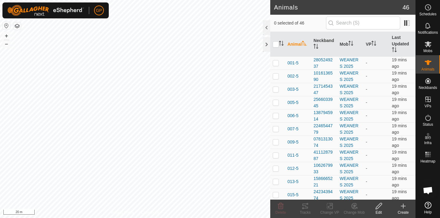
click at [404, 206] on icon at bounding box center [403, 206] width 4 height 0
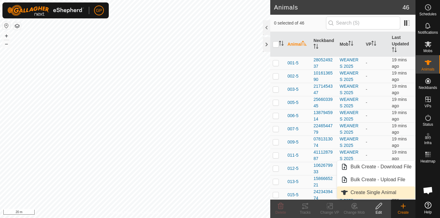
click at [383, 191] on link "Create Single Animal" at bounding box center [376, 192] width 78 height 12
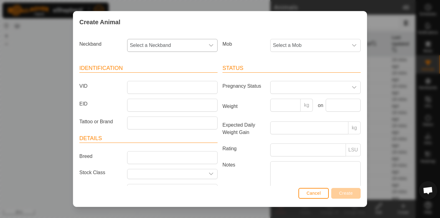
click at [211, 43] on icon "dropdown trigger" at bounding box center [211, 45] width 5 height 5
click at [279, 40] on span "Select a Mob" at bounding box center [308, 45] width 77 height 12
click at [296, 99] on li "WEANERS 2025" at bounding box center [316, 102] width 90 height 12
click at [207, 42] on div "dropdown trigger" at bounding box center [211, 45] width 12 height 12
type input "175"
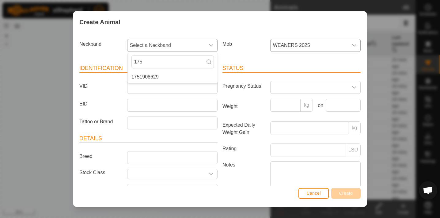
click at [197, 76] on li "1751908629" at bounding box center [173, 77] width 90 height 12
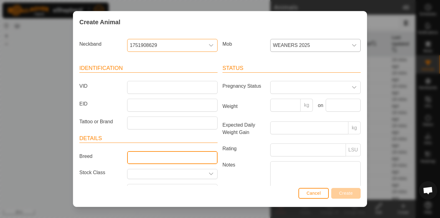
click at [145, 155] on input "Breed" at bounding box center [172, 157] width 90 height 13
type input "[PERSON_NAME]"
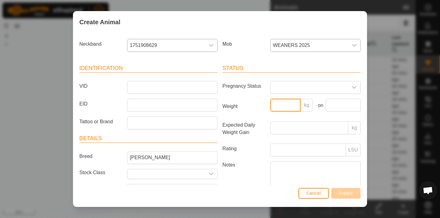
click at [280, 103] on input "Weight" at bounding box center [285, 105] width 31 height 13
type input "400"
click at [340, 99] on input "text" at bounding box center [343, 105] width 35 height 13
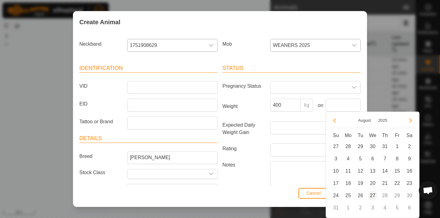
click at [374, 191] on span "27" at bounding box center [373, 196] width 10 height 10
type input "[DATE]"
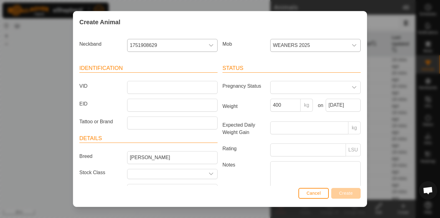
click at [300, 120] on article "Status Pregnancy Status Weight 400 kg on [DATE] Expected Daily Weight Gain kg R…" at bounding box center [291, 131] width 138 height 134
click at [299, 125] on input "Expected Daily Weight Gain" at bounding box center [309, 127] width 78 height 13
type input "1"
click at [169, 87] on input "VID" at bounding box center [172, 87] width 90 height 13
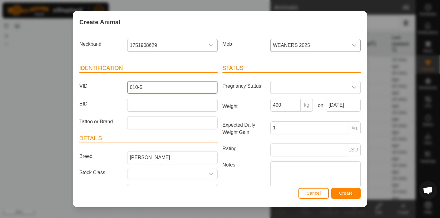
type input "010-5"
click at [343, 192] on span "Create" at bounding box center [346, 193] width 14 height 5
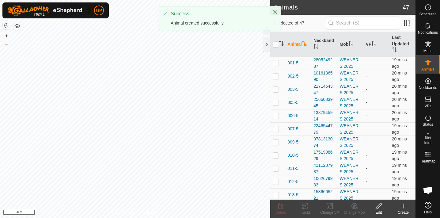
click at [401, 208] on icon at bounding box center [402, 205] width 7 height 7
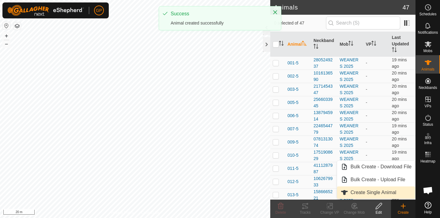
click at [392, 192] on link "Create Single Animal" at bounding box center [376, 192] width 78 height 12
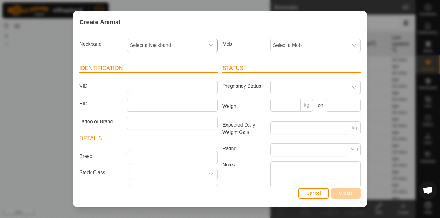
click at [190, 40] on span "Select a Neckband" at bounding box center [165, 45] width 77 height 12
click at [298, 41] on span "Select a Mob" at bounding box center [308, 45] width 77 height 12
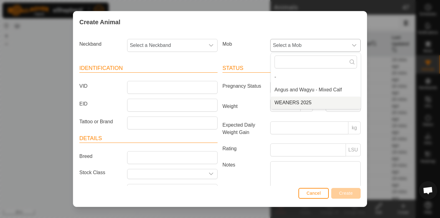
click at [303, 101] on li "WEANERS 2025" at bounding box center [316, 102] width 90 height 12
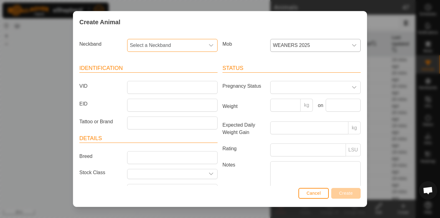
click at [186, 42] on span "Select a Neckband" at bounding box center [165, 45] width 77 height 12
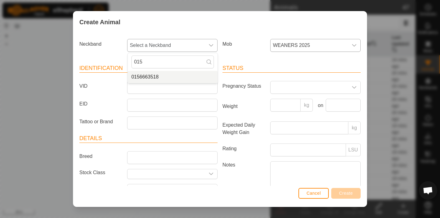
type input "015"
click at [172, 75] on li "0156663518" at bounding box center [173, 77] width 90 height 12
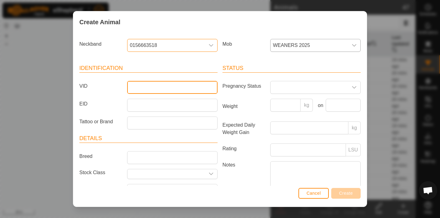
click at [173, 87] on input "VID" at bounding box center [172, 87] width 90 height 13
type input "2"
type input "3989Orange"
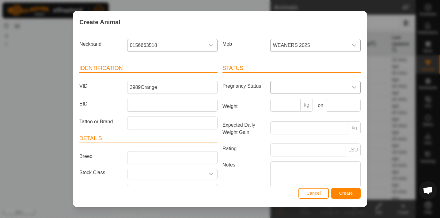
click at [282, 88] on span at bounding box center [308, 87] width 77 height 12
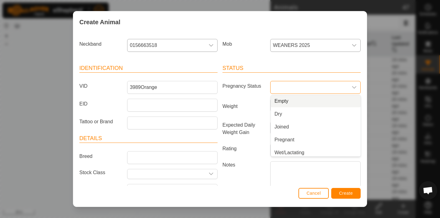
click at [286, 100] on li "Empty" at bounding box center [316, 101] width 90 height 12
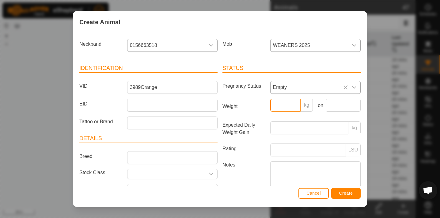
click at [289, 104] on input "Weight" at bounding box center [285, 105] width 31 height 13
type input "280"
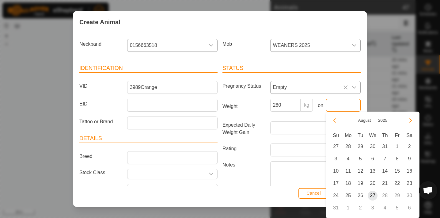
click at [339, 106] on input "text" at bounding box center [343, 105] width 35 height 13
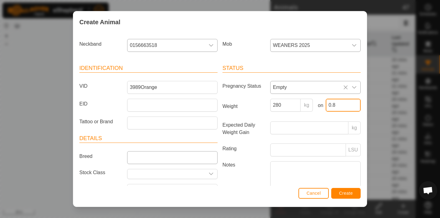
type input "0.8"
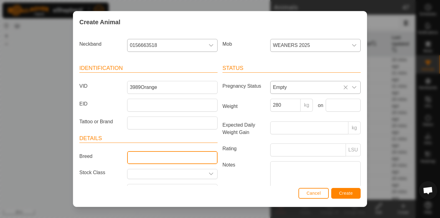
click at [176, 159] on input "Breed" at bounding box center [172, 157] width 90 height 13
type input "A"
type input "Wagyu Full Blood Heifer"
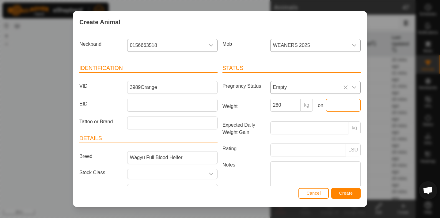
click at [346, 104] on input "text" at bounding box center [343, 105] width 35 height 13
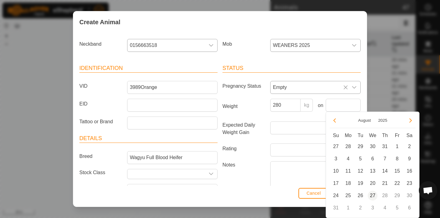
click at [374, 197] on span "27" at bounding box center [373, 196] width 10 height 10
type input "[DATE]"
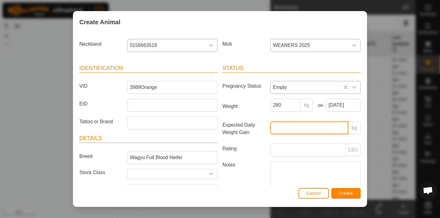
click at [302, 130] on input "Expected Daily Weight Gain" at bounding box center [309, 127] width 78 height 13
type input "0.8"
click at [350, 194] on span "Create" at bounding box center [346, 193] width 14 height 5
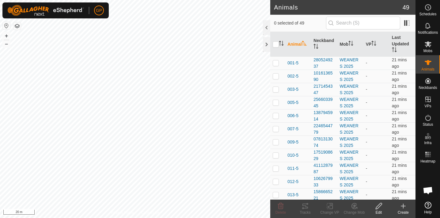
click at [403, 204] on icon at bounding box center [403, 206] width 0 height 4
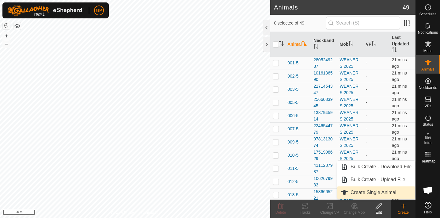
click at [390, 191] on link "Create Single Animal" at bounding box center [376, 192] width 78 height 12
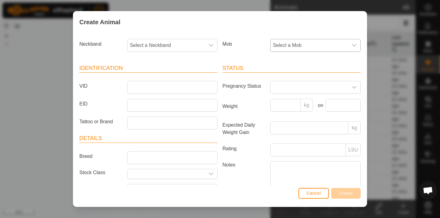
click at [352, 44] on icon "dropdown trigger" at bounding box center [354, 45] width 5 height 5
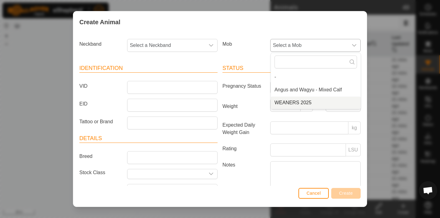
click at [337, 103] on li "WEANERS 2025" at bounding box center [316, 102] width 90 height 12
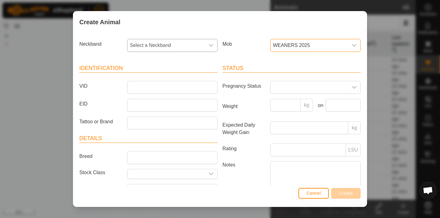
click at [195, 42] on span "Select a Neckband" at bounding box center [165, 45] width 77 height 12
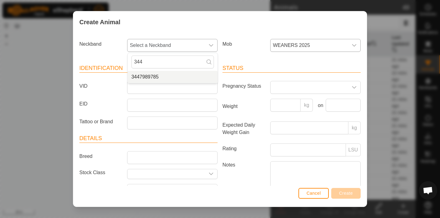
type input "344"
click at [181, 76] on li "3447989785" at bounding box center [173, 77] width 90 height 12
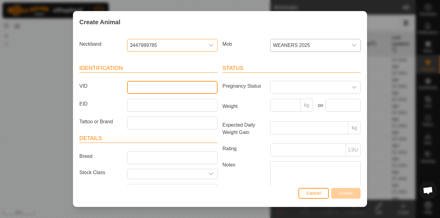
click at [177, 88] on input "VID" at bounding box center [172, 87] width 90 height 13
type input "019-5"
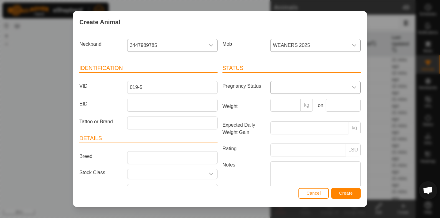
click at [280, 87] on span at bounding box center [308, 87] width 77 height 12
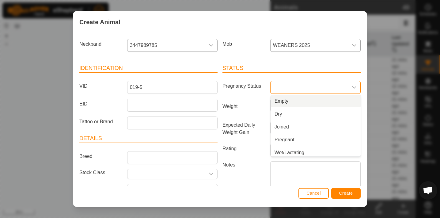
click at [281, 100] on li "Empty" at bounding box center [316, 101] width 90 height 12
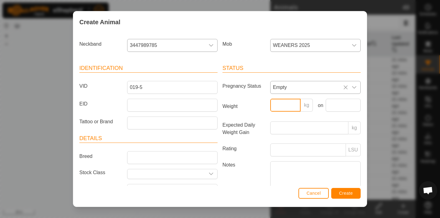
click at [282, 108] on input "Weight" at bounding box center [285, 105] width 31 height 13
type input "320"
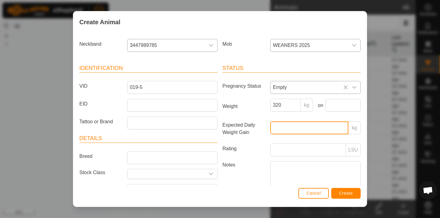
click at [306, 130] on input "Expected Daily Weight Gain" at bounding box center [309, 127] width 78 height 13
type input "1"
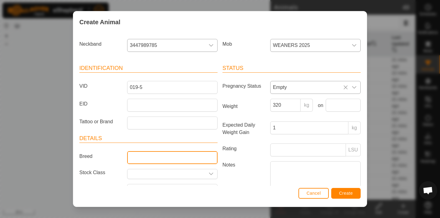
click at [173, 158] on input "Breed" at bounding box center [172, 157] width 90 height 13
type input "[PERSON_NAME]"
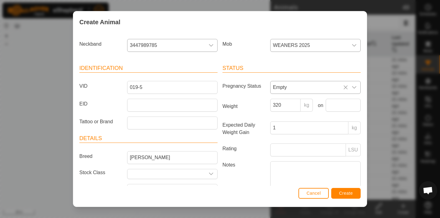
click at [343, 190] on button "Create" at bounding box center [345, 193] width 29 height 11
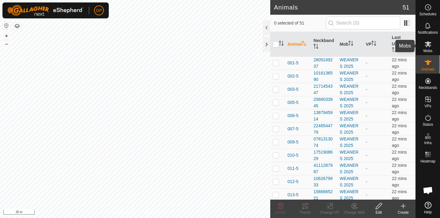
click at [429, 44] on icon at bounding box center [428, 44] width 7 height 6
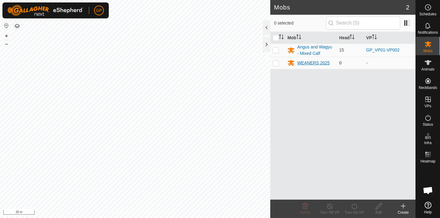
click at [315, 62] on div "WEANERS 2025" at bounding box center [313, 63] width 32 height 6
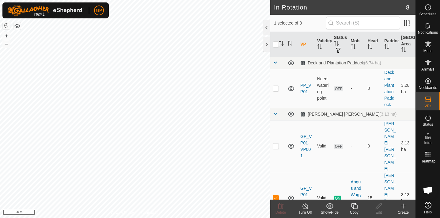
click at [277, 195] on p-checkbox at bounding box center [276, 197] width 6 height 5
checkbox input "true"
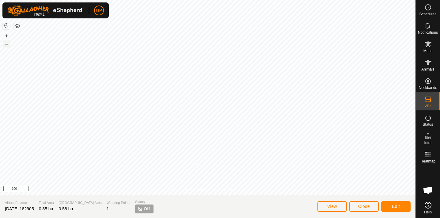
click at [6, 43] on button "–" at bounding box center [6, 43] width 7 height 7
click at [4, 36] on button "+" at bounding box center [6, 35] width 7 height 7
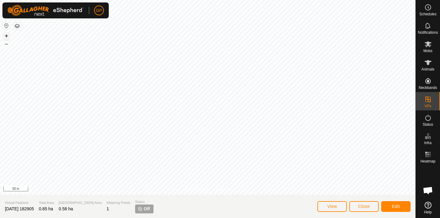
click at [4, 36] on button "+" at bounding box center [6, 35] width 7 height 7
click at [428, 63] on icon at bounding box center [428, 62] width 7 height 5
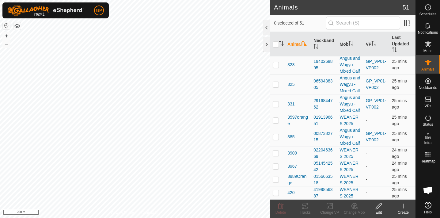
scroll to position [625, 0]
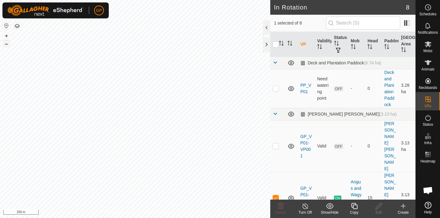
click at [8, 45] on button "–" at bounding box center [6, 43] width 7 height 7
click at [7, 38] on button "+" at bounding box center [6, 35] width 7 height 7
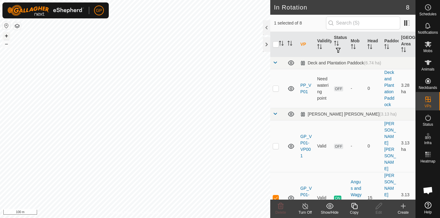
click at [7, 38] on button "+" at bounding box center [6, 35] width 7 height 7
click at [0, 0] on html "GP Schedules Notifications Mobs Animals Neckbands VPs Status Infra Heatmap Help…" at bounding box center [220, 109] width 440 height 218
click at [17, 13] on div "GP Schedules Notifications Mobs Animals Neckbands VPs Status Infra Heatmap Help…" at bounding box center [220, 109] width 440 height 218
